Goal: Use online tool/utility: Utilize a website feature to perform a specific function

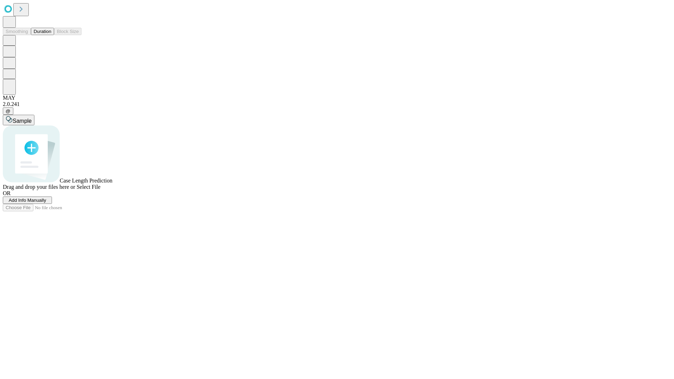
click at [51, 35] on button "Duration" at bounding box center [42, 31] width 23 height 7
click at [46, 203] on span "Add Info Manually" at bounding box center [28, 200] width 38 height 5
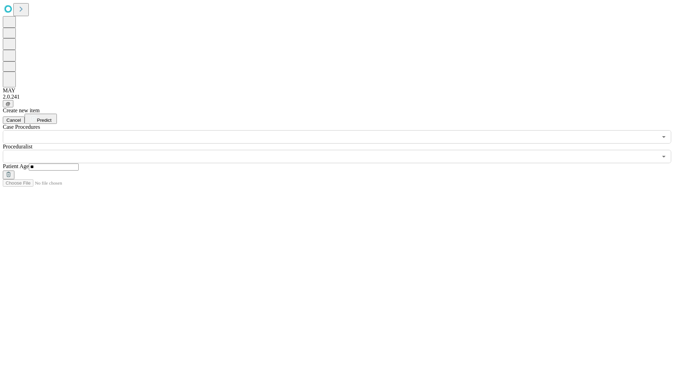
type input "**"
click at [342, 150] on input "text" at bounding box center [330, 156] width 655 height 13
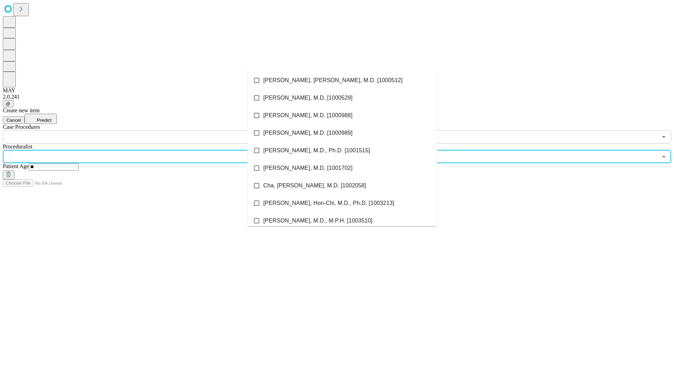
click at [342, 80] on li "[PERSON_NAME], [PERSON_NAME], M.D. [1000512]" at bounding box center [343, 81] width 190 height 18
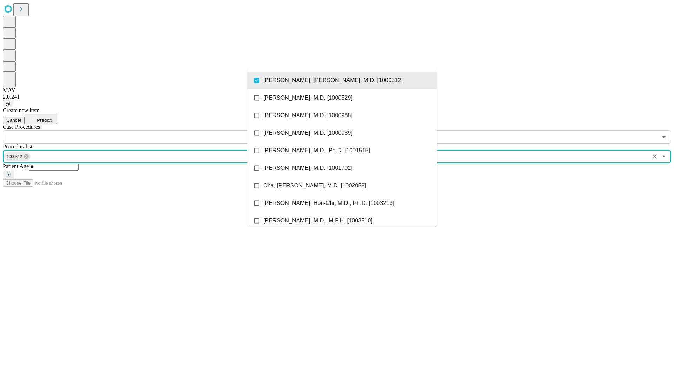
click at [147, 130] on input "text" at bounding box center [330, 136] width 655 height 13
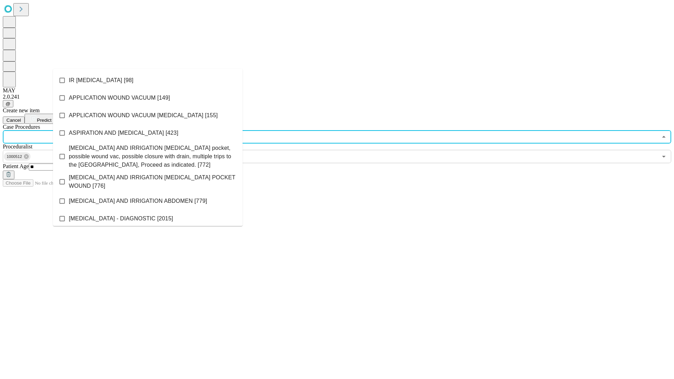
click at [148, 80] on li "IR [MEDICAL_DATA] [98]" at bounding box center [148, 81] width 190 height 18
click at [51, 118] on span "Predict" at bounding box center [44, 120] width 14 height 5
